Goal: Contribute content: Contribute content

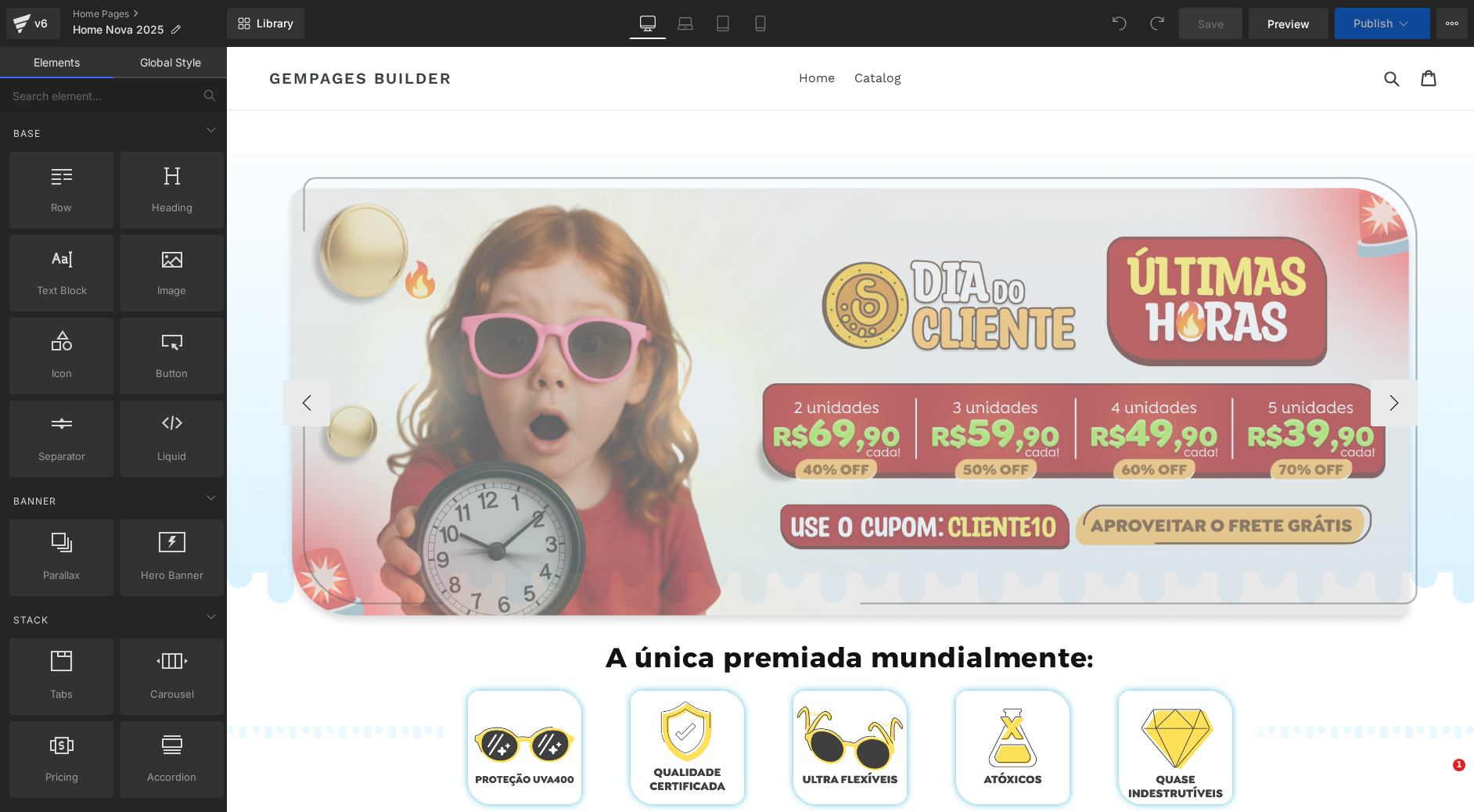
click at [565, 276] on img at bounding box center [851, 402] width 1135 height 452
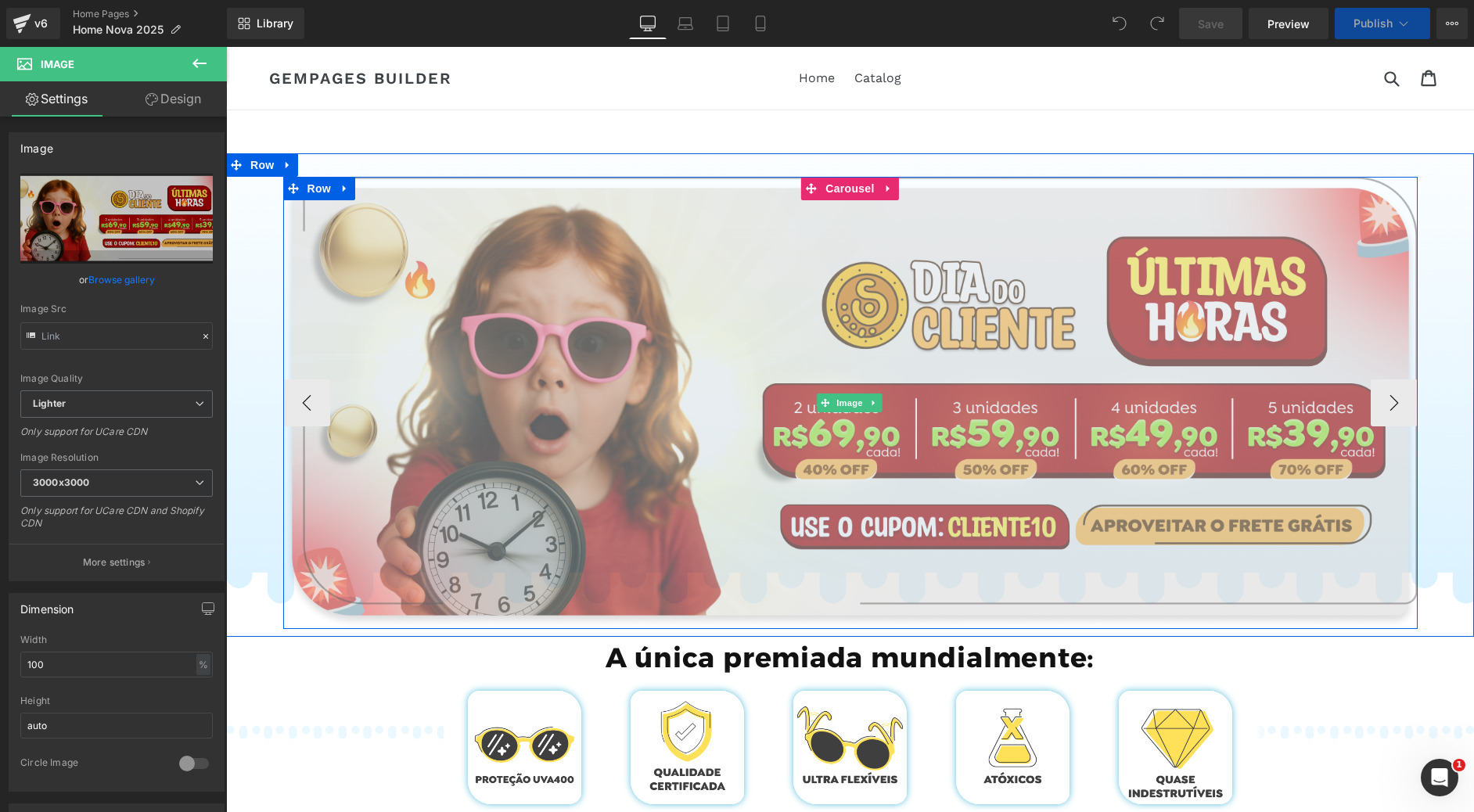
click at [602, 272] on img at bounding box center [851, 402] width 1135 height 452
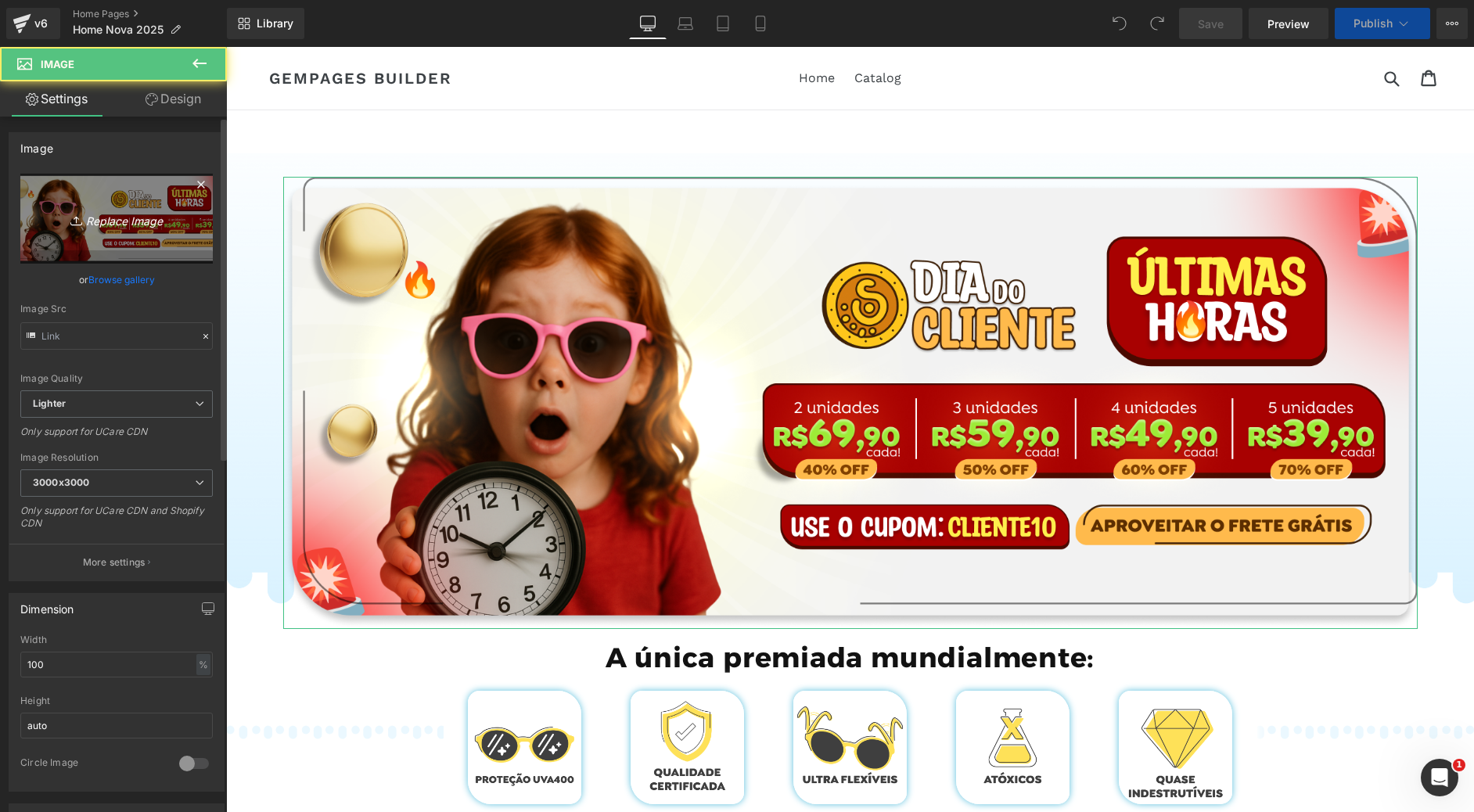
click at [113, 240] on link "Replace Image" at bounding box center [117, 218] width 193 height 90
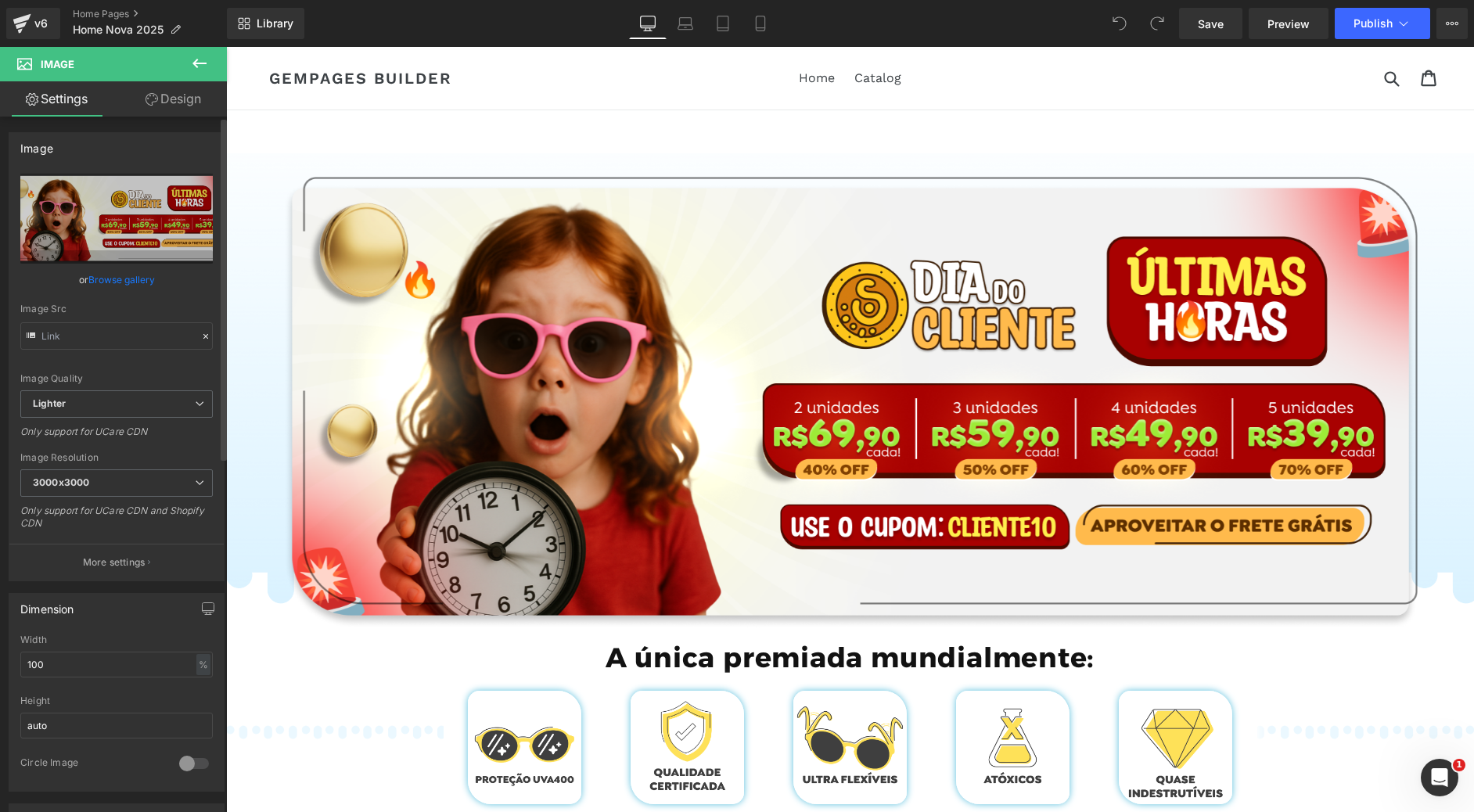
type input "C:\fakepath\Group 771.webp"
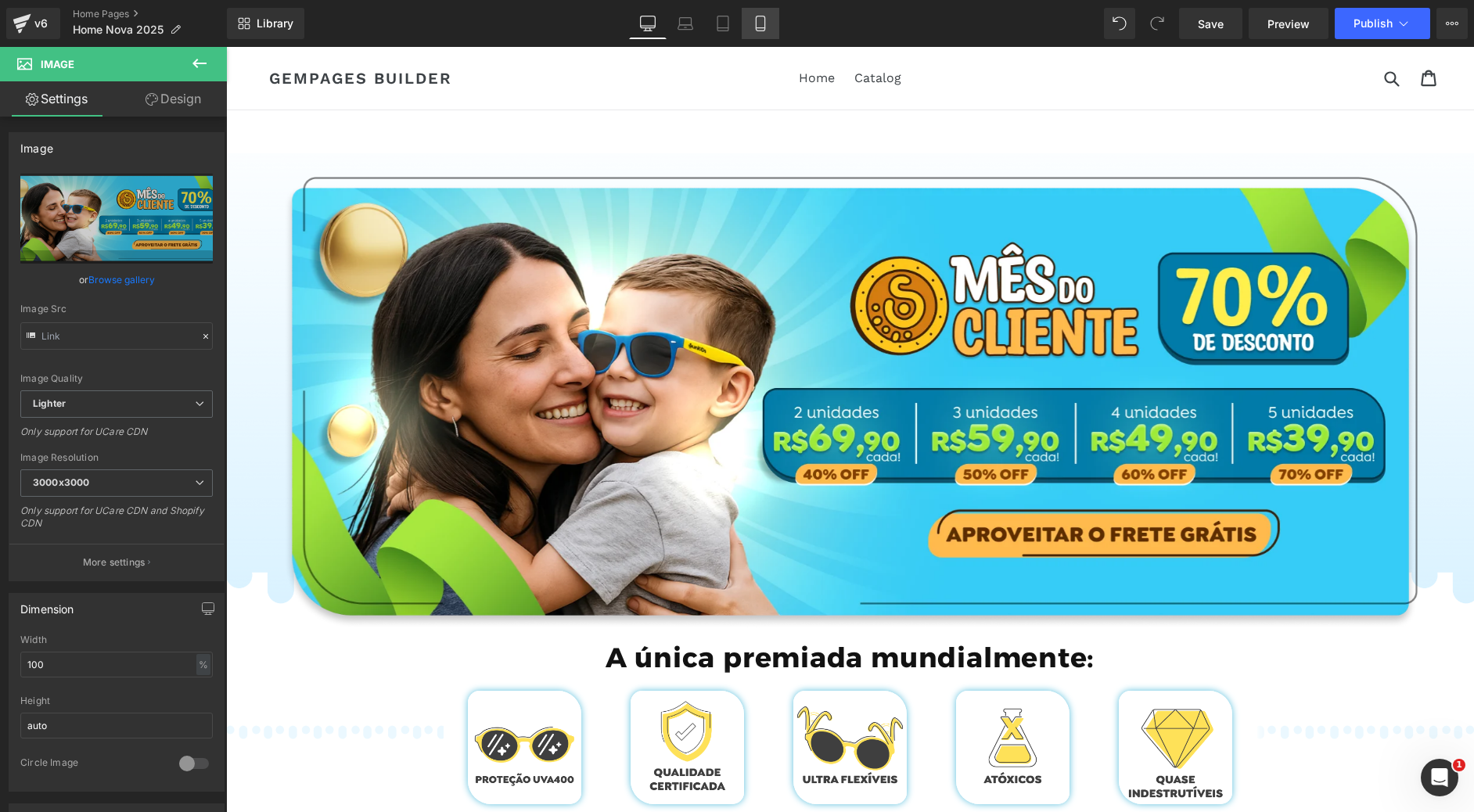
click at [759, 25] on icon at bounding box center [760, 24] width 16 height 16
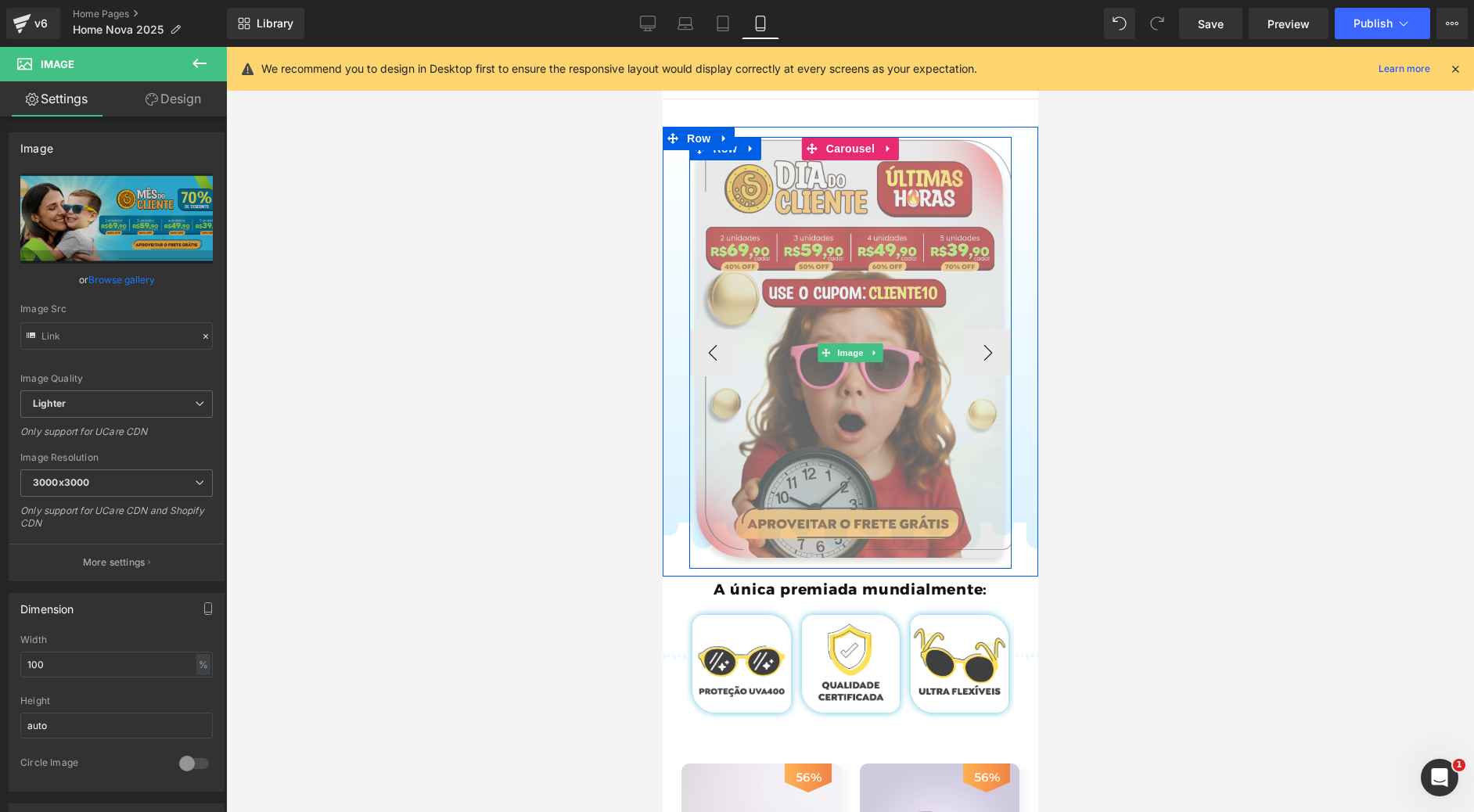
click at [816, 311] on img at bounding box center [850, 352] width 323 height 431
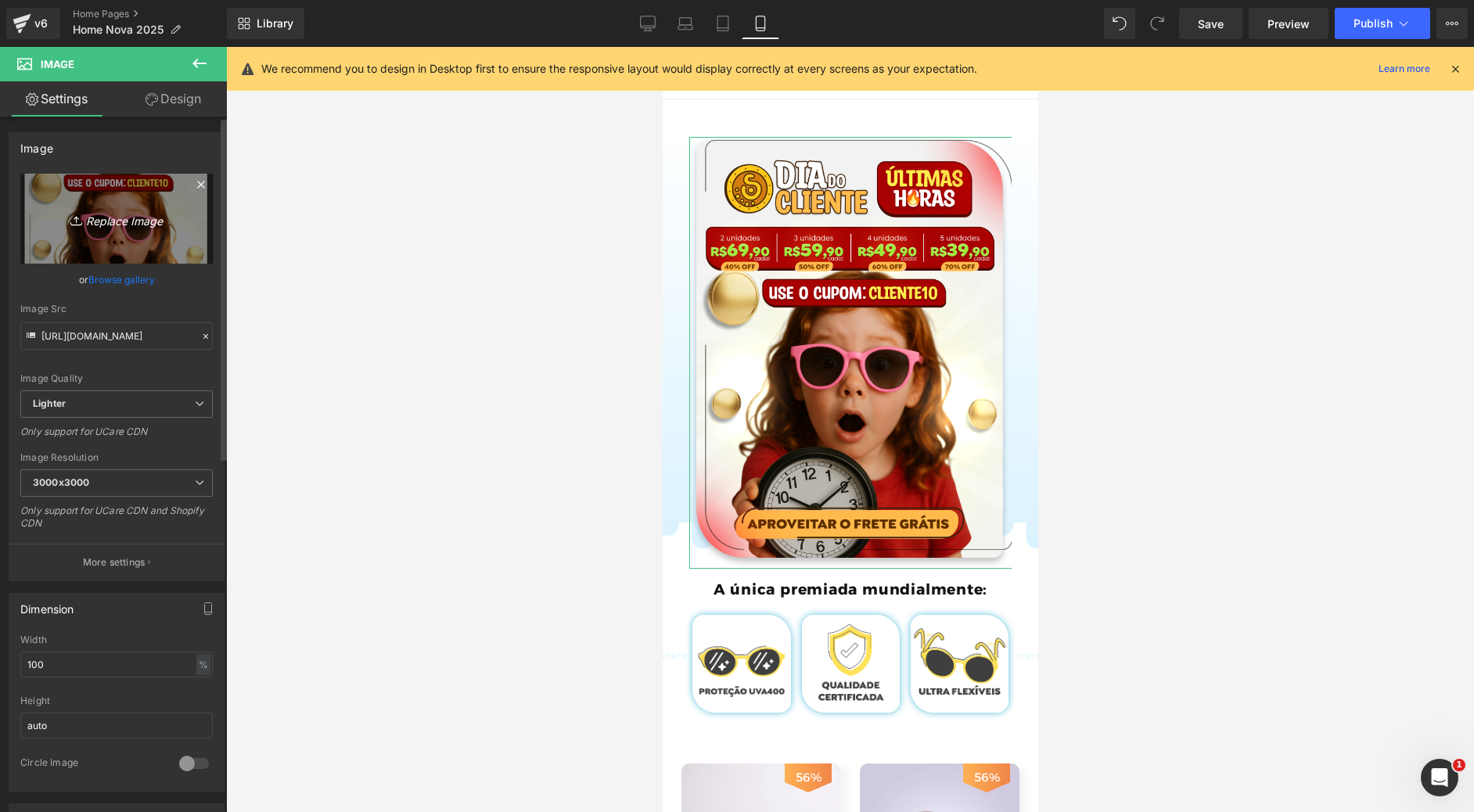
click at [87, 232] on link "Replace Image" at bounding box center [117, 218] width 193 height 90
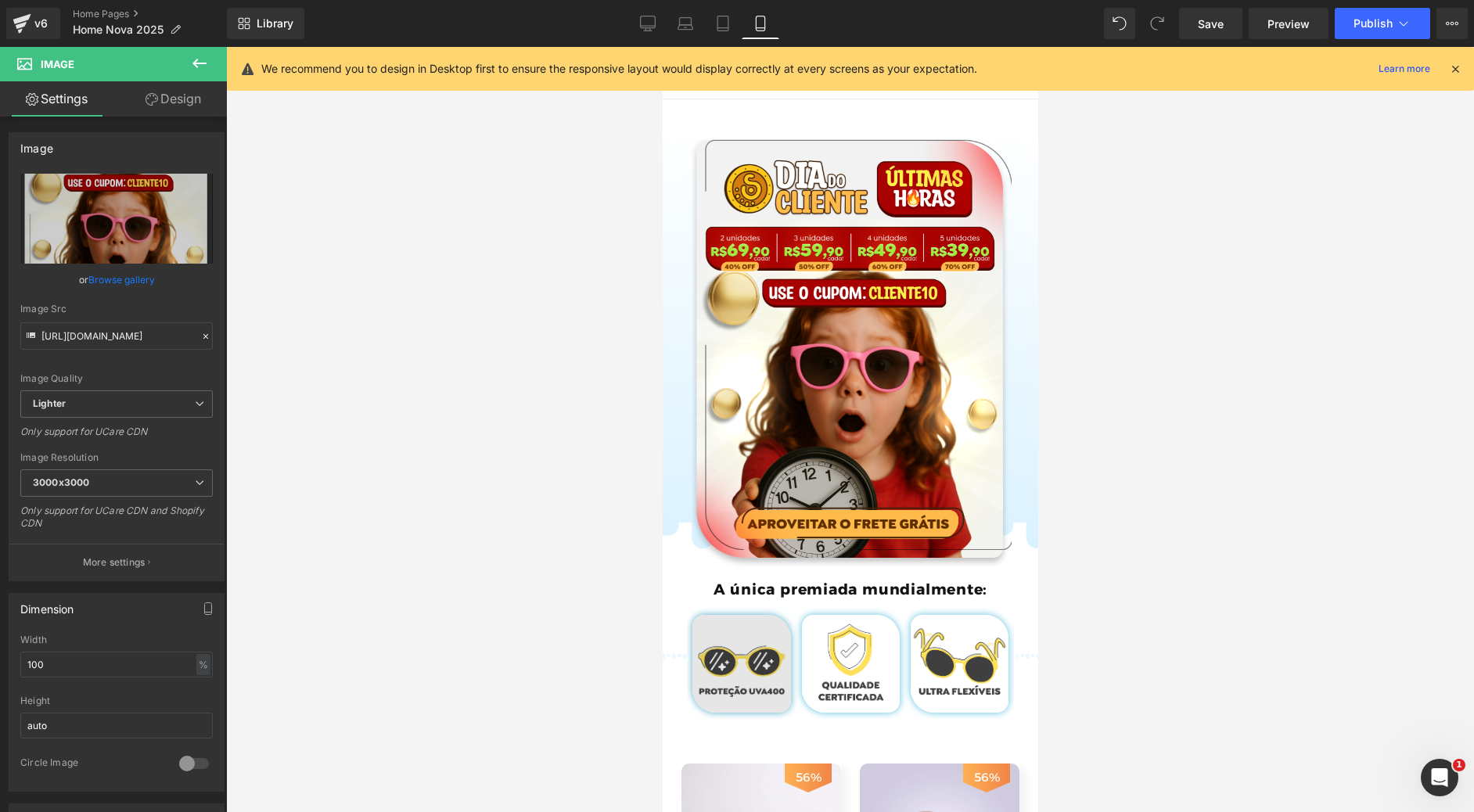
type input "C:\fakepath\Group 772.png"
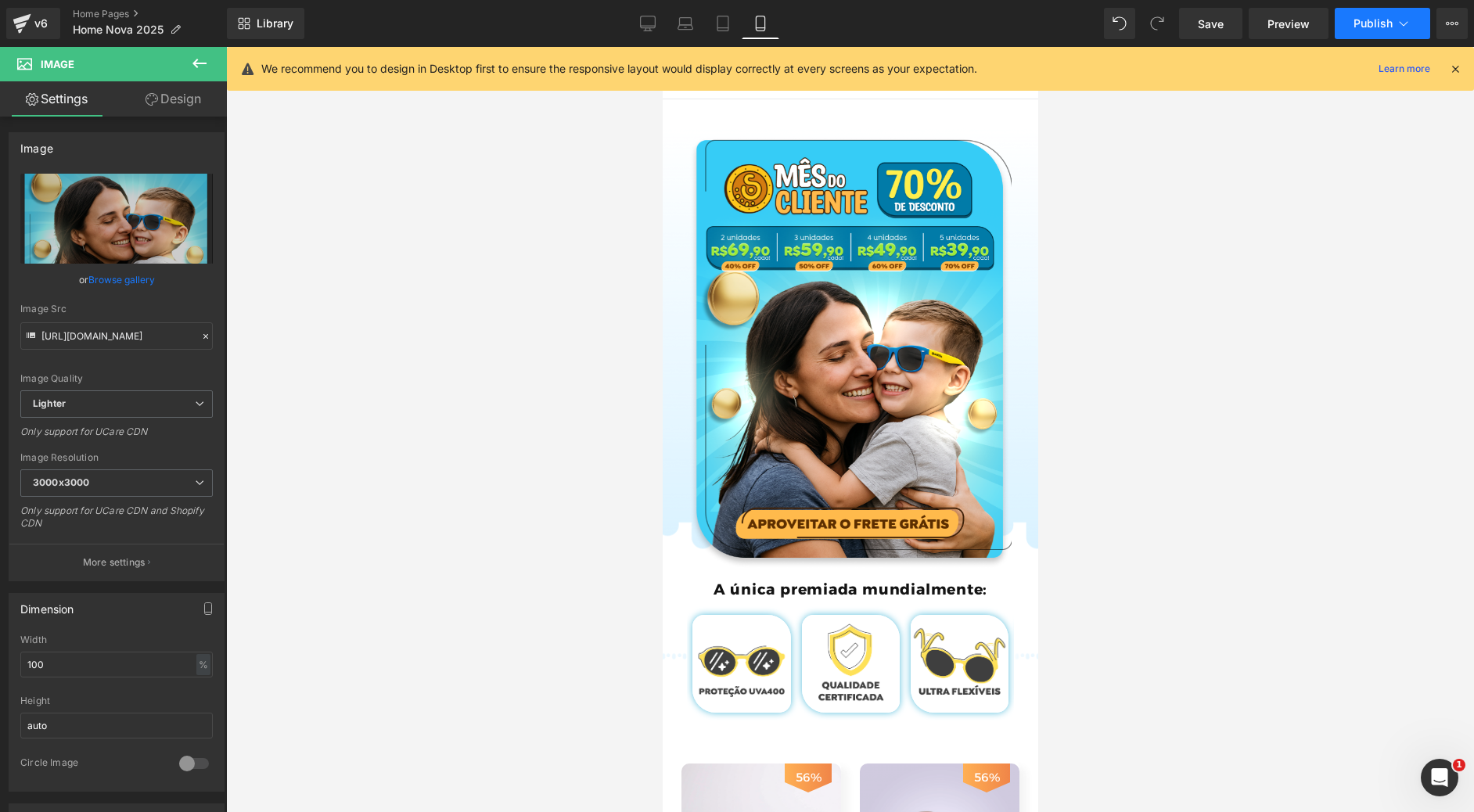
click at [1385, 17] on span "Publish" at bounding box center [1373, 23] width 39 height 12
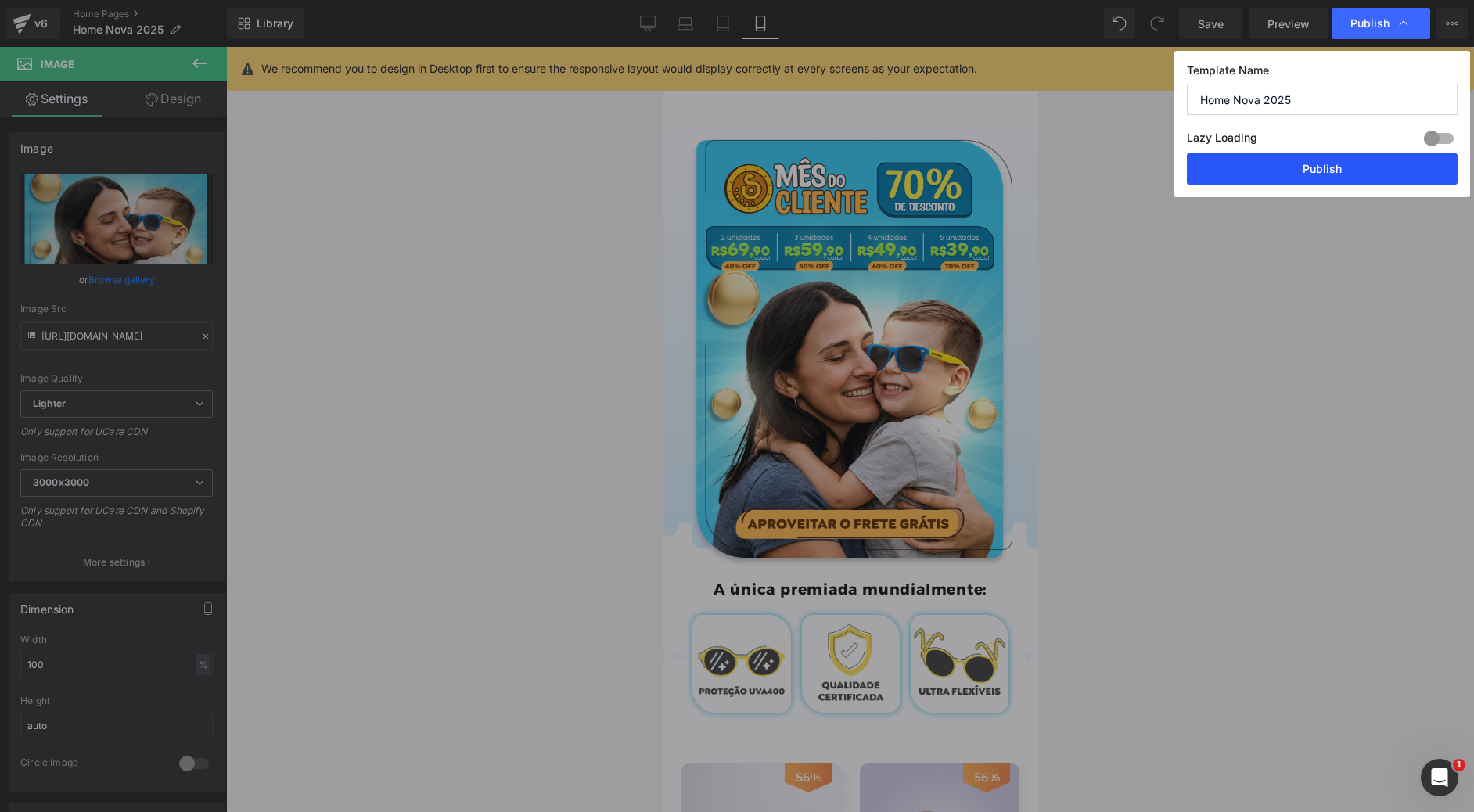
click at [1341, 175] on button "Publish" at bounding box center [1322, 168] width 271 height 31
